Goal: Transaction & Acquisition: Purchase product/service

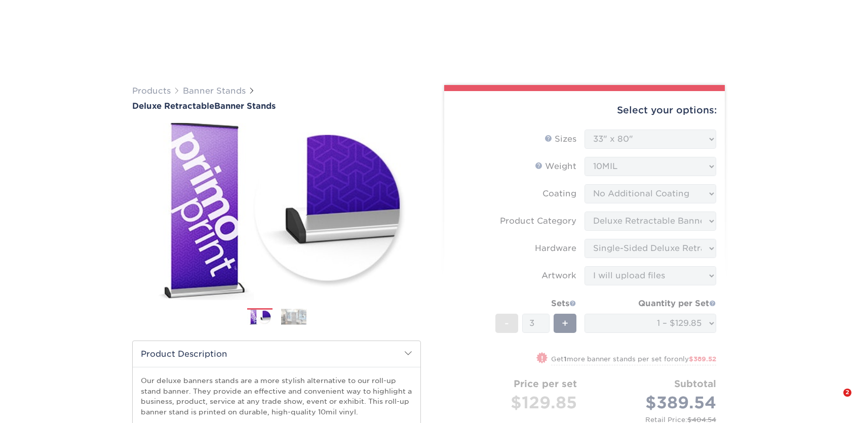
select select "33.00x80.00"
select select "deb82e1f-94dd-4fc2-adc3-95272b6b1220"
select select "8f8ed3c6-8570-4dec-a260-1d9d29af8a30"
select select "upload"
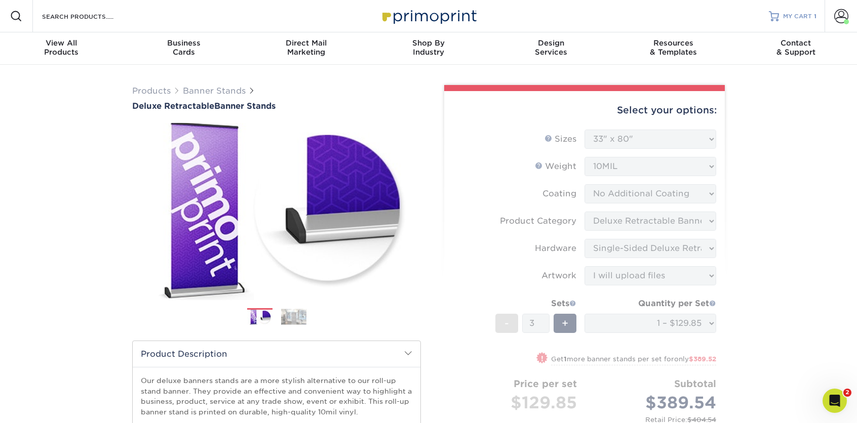
click at [807, 17] on span "MY CART" at bounding box center [797, 16] width 29 height 9
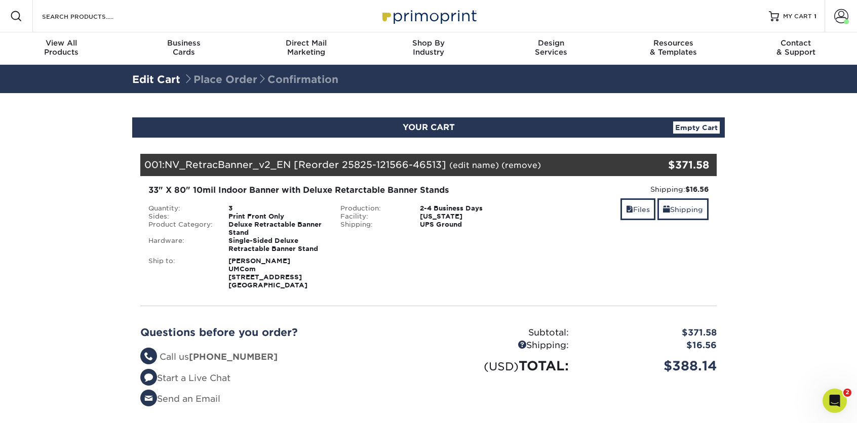
click at [496, 173] on div "001: NV_RetracBanner_v2_EN [Reorder 25825-121566-46513] (edit name) (remove) Ar…" at bounding box center [380, 165] width 480 height 22
click at [696, 126] on link "Empty Cart" at bounding box center [696, 128] width 47 height 12
